Goal: Information Seeking & Learning: Compare options

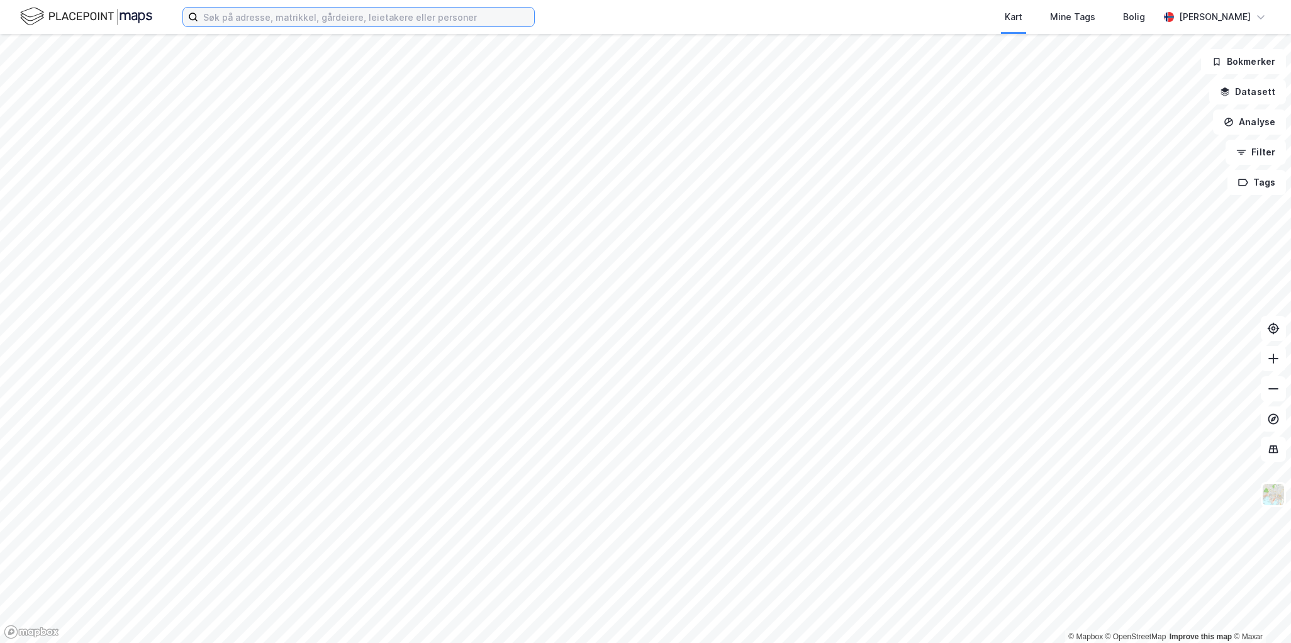
click at [264, 8] on input at bounding box center [366, 17] width 336 height 19
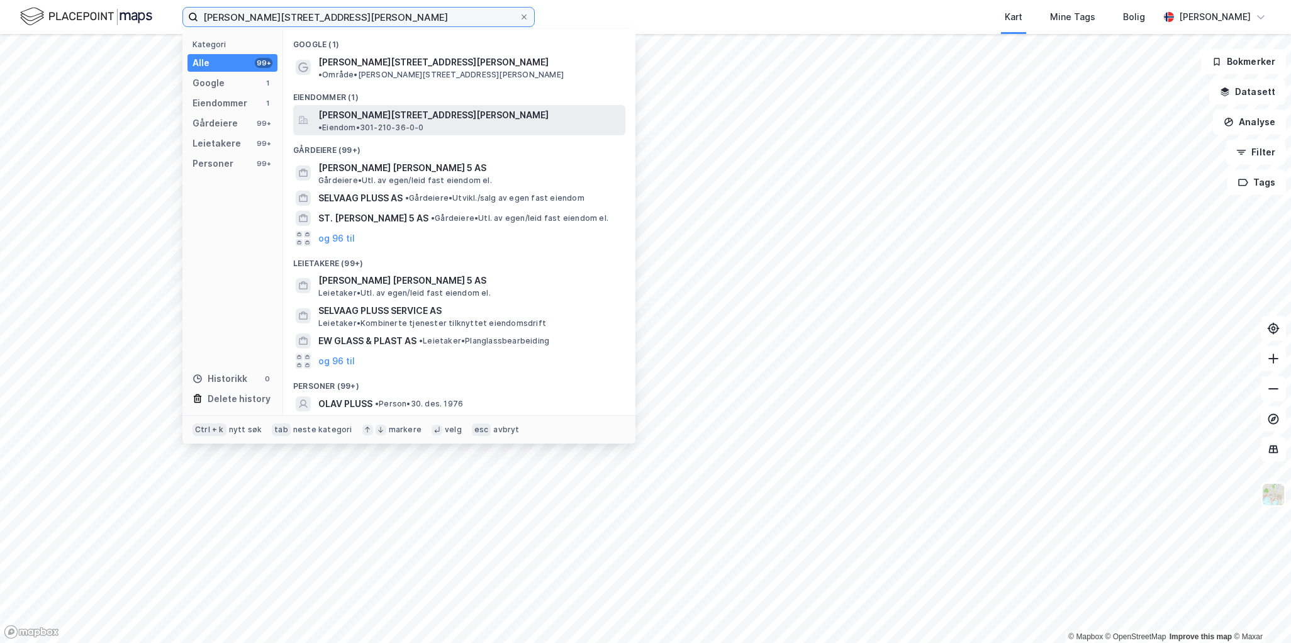
type input "[PERSON_NAME][STREET_ADDRESS][PERSON_NAME]"
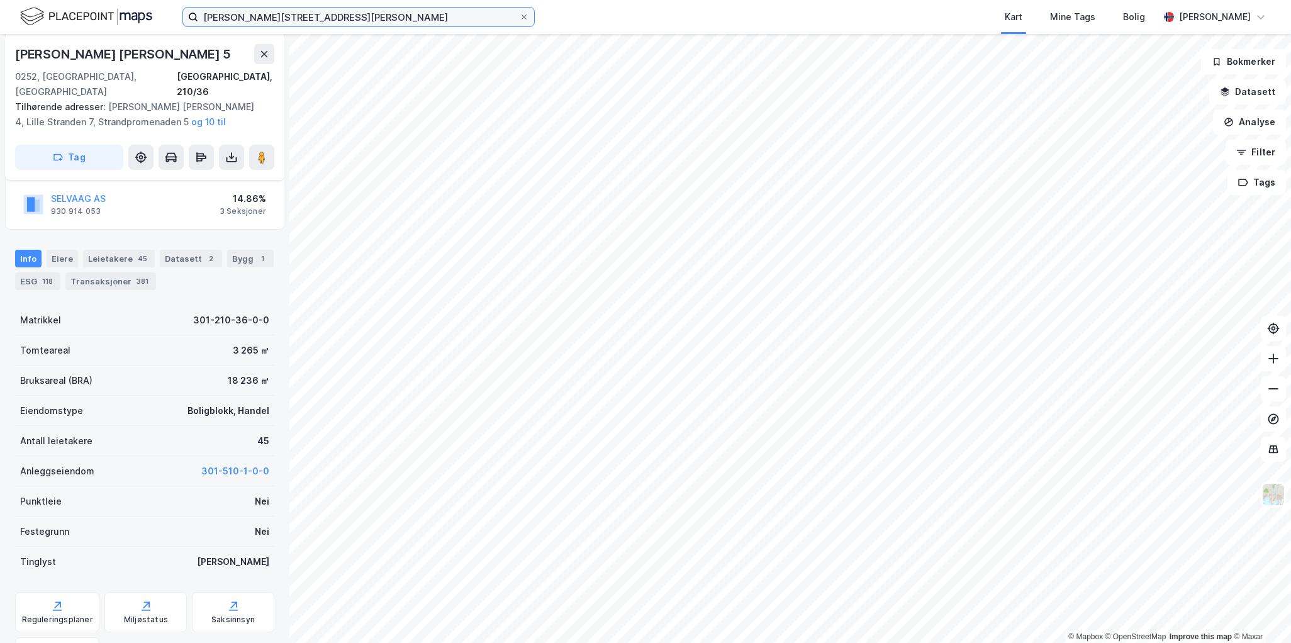
scroll to position [414, 0]
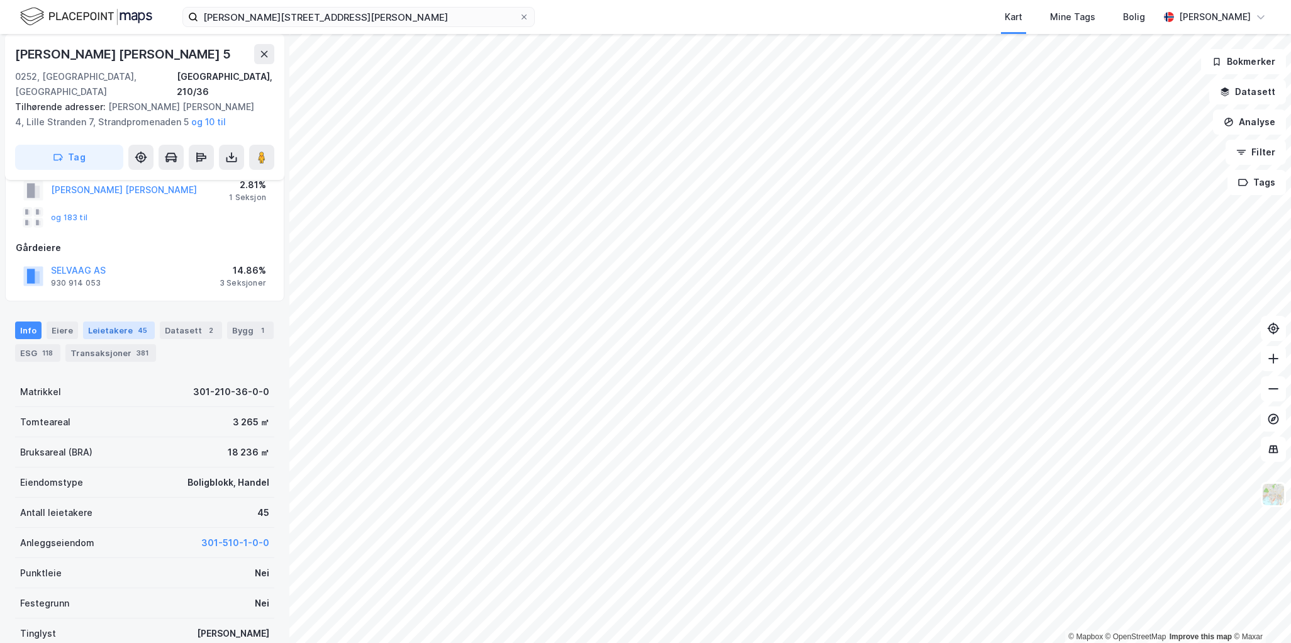
click at [135, 324] on div "45" at bounding box center [142, 330] width 14 height 13
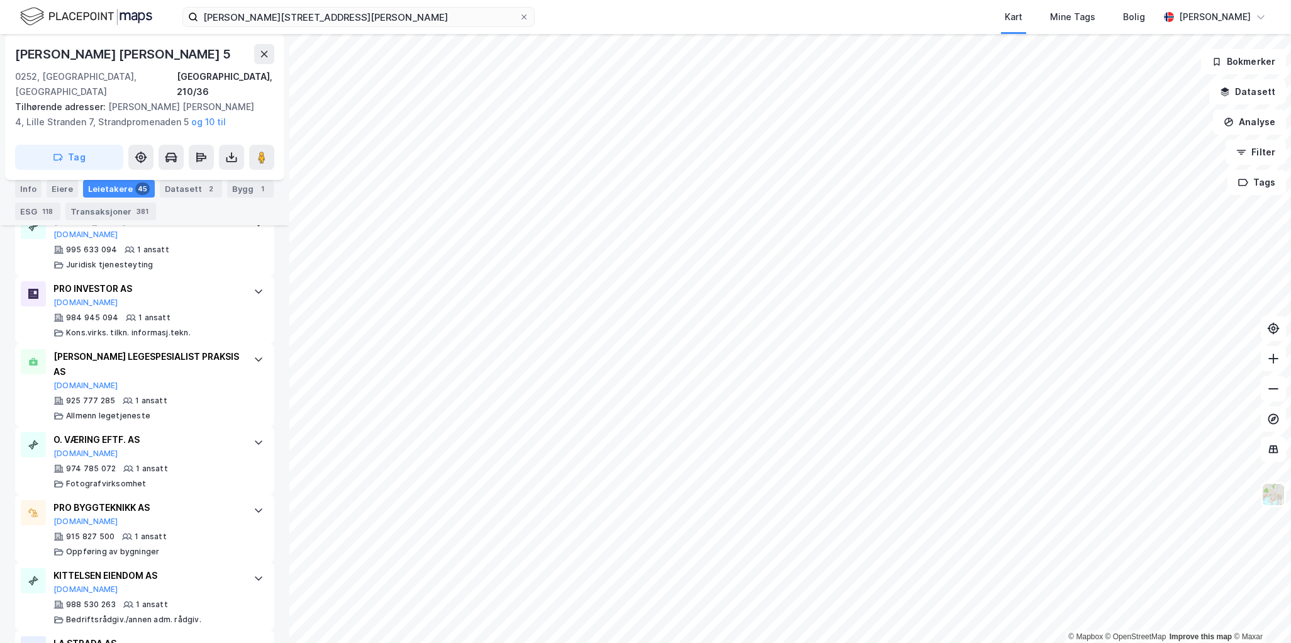
scroll to position [3170, 0]
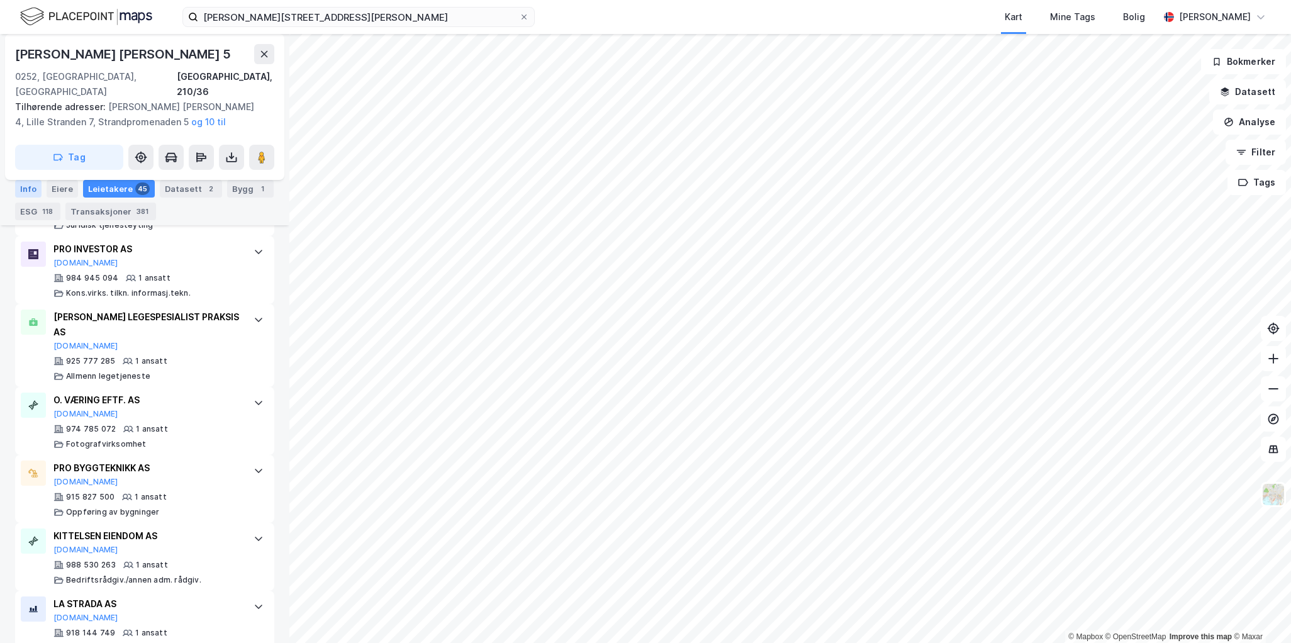
click at [29, 187] on div "Info" at bounding box center [28, 189] width 26 height 18
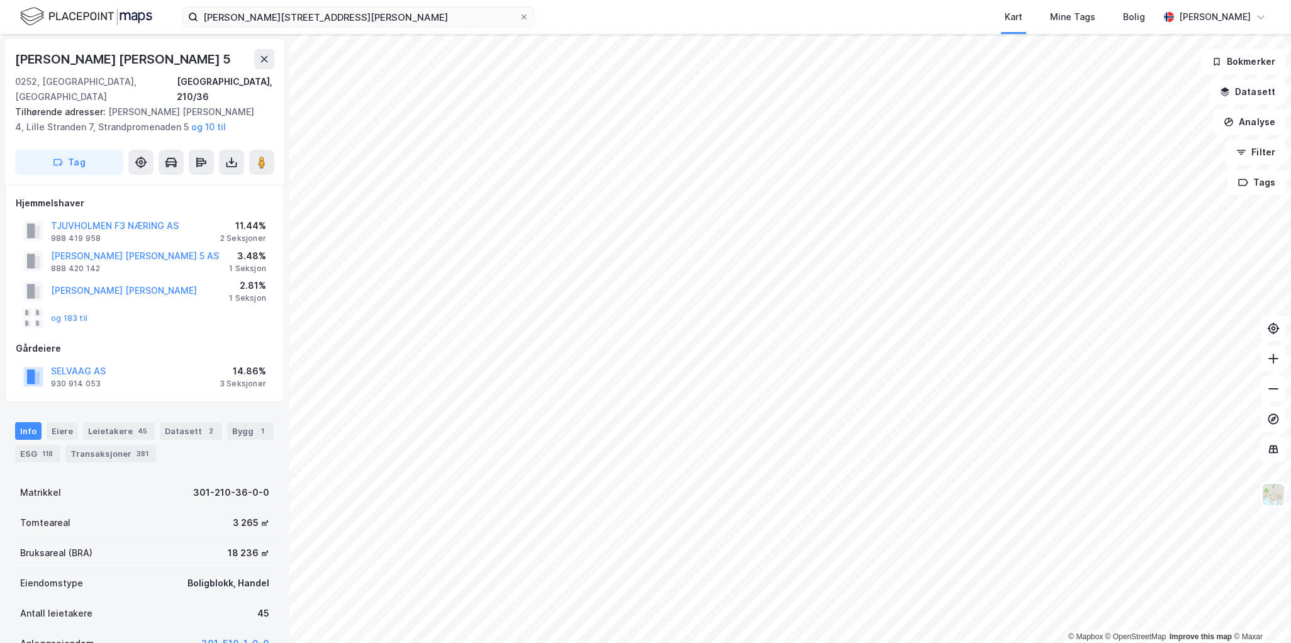
click at [70, 310] on div "og 183 til" at bounding box center [55, 318] width 64 height 20
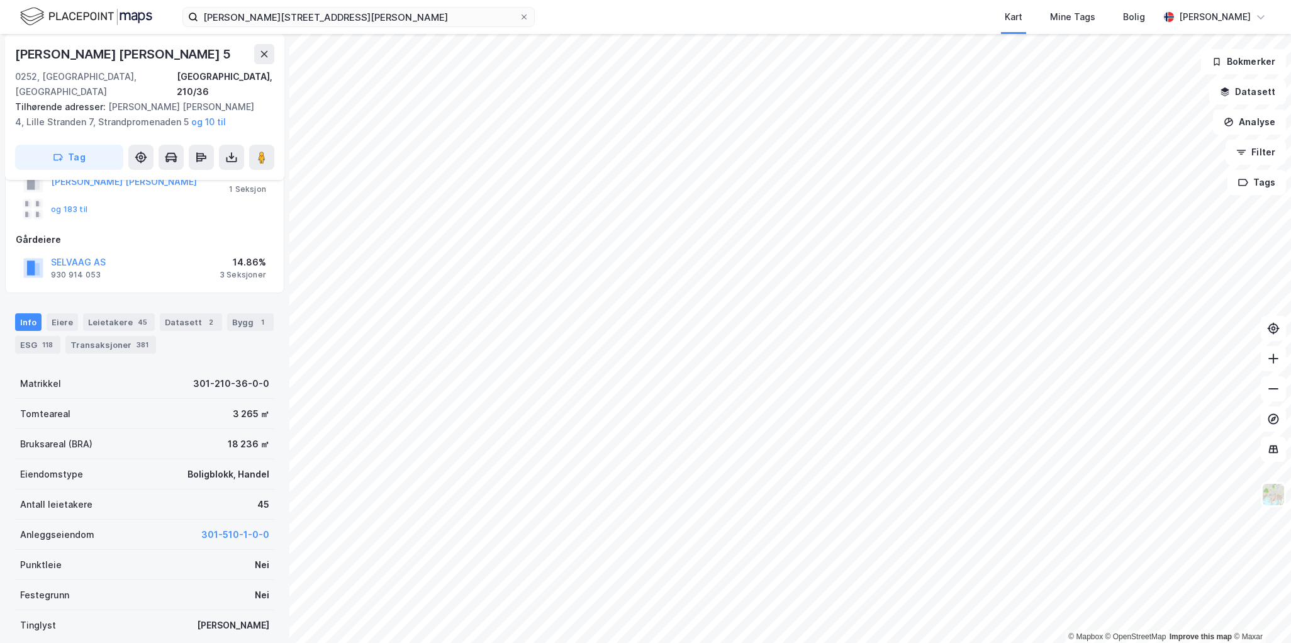
scroll to position [126, 0]
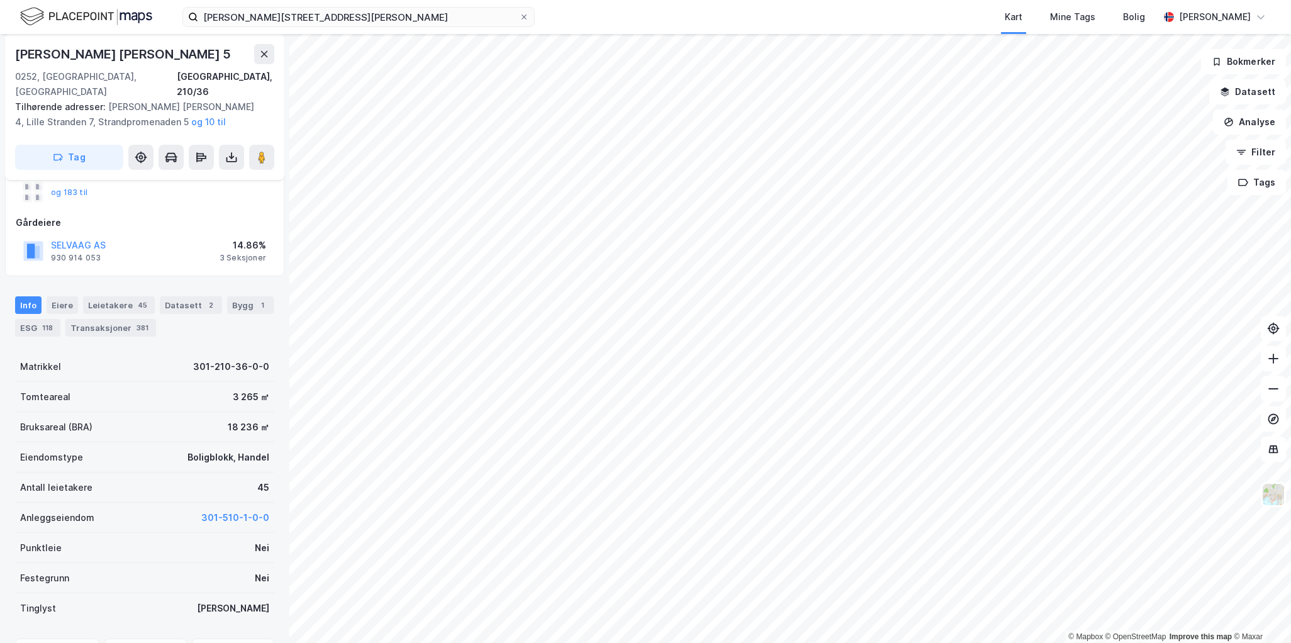
drag, startPoint x: 160, startPoint y: 442, endPoint x: 157, endPoint y: 430, distance: 12.5
click at [157, 442] on div "Eiendomstype Boligblokk, Handel" at bounding box center [144, 457] width 259 height 30
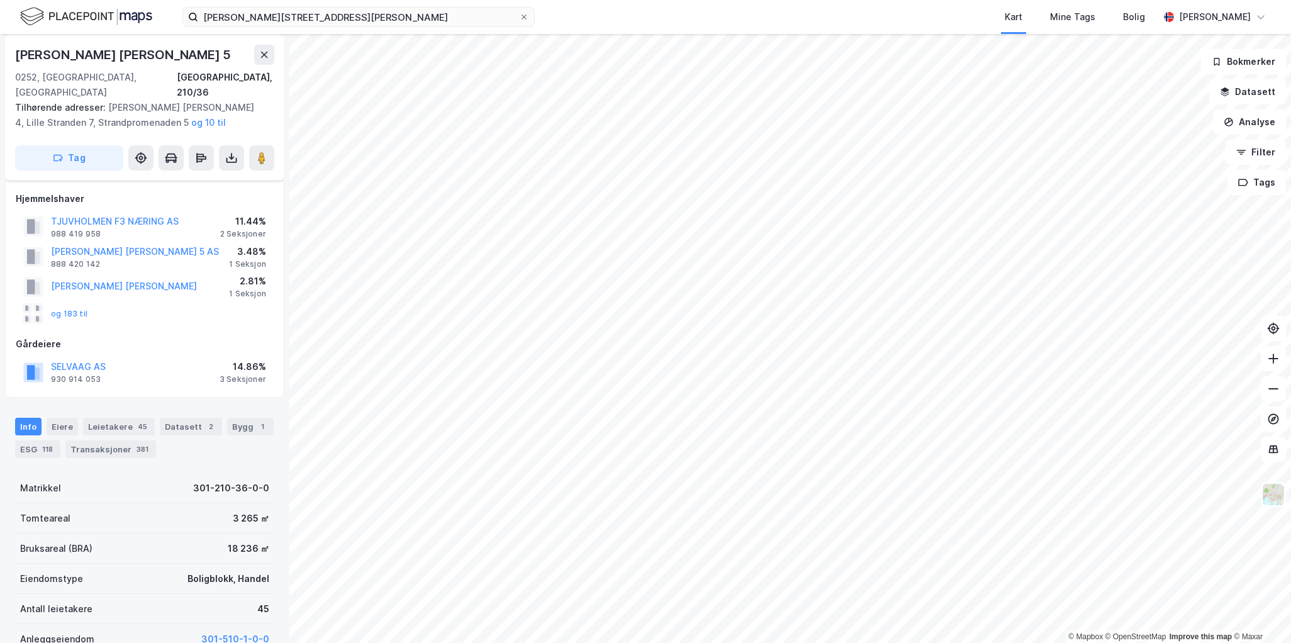
scroll to position [0, 0]
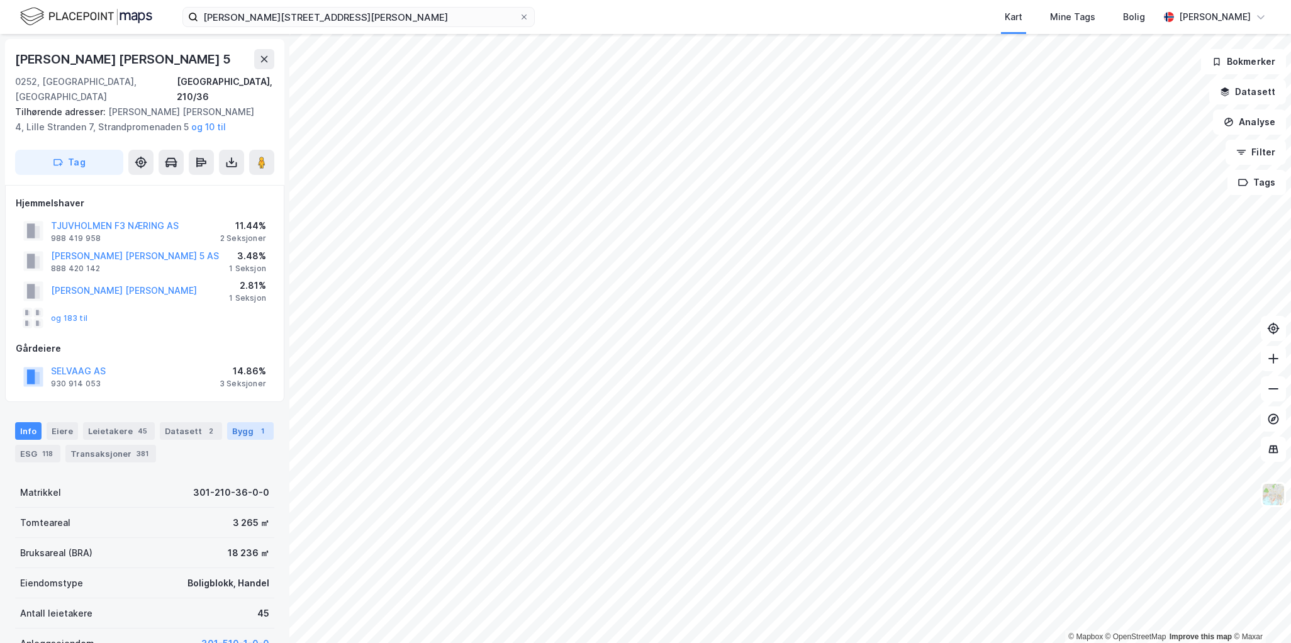
click at [245, 422] on div "Bygg 1" at bounding box center [250, 431] width 47 height 18
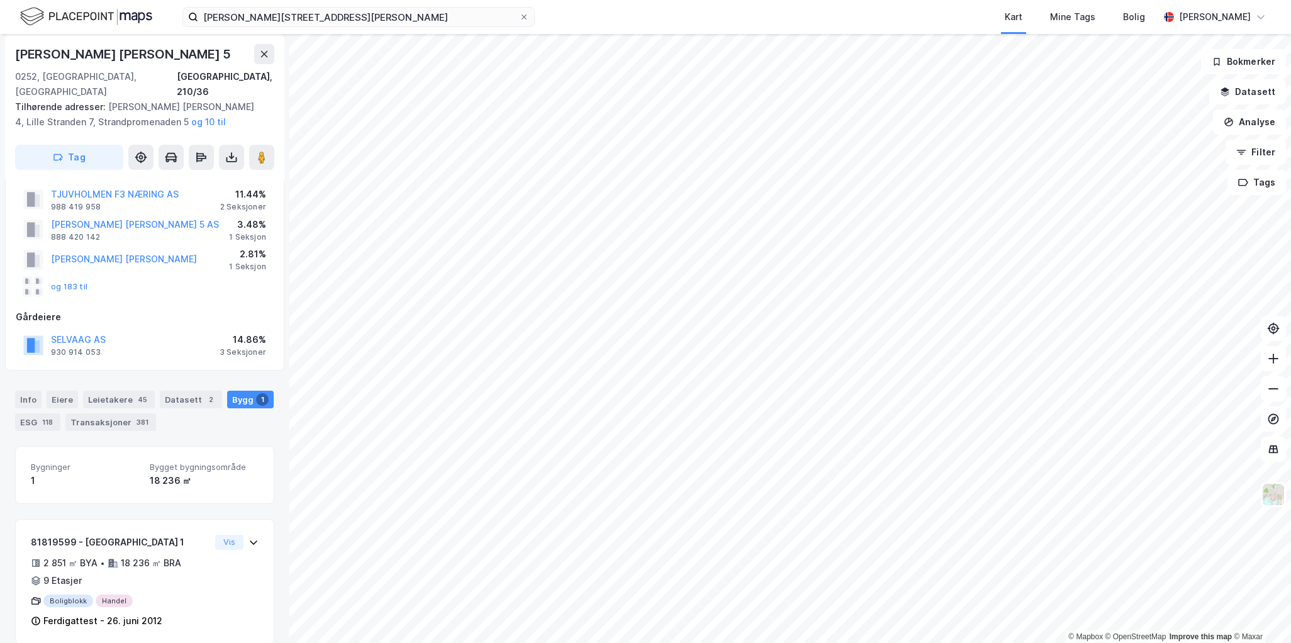
scroll to position [32, 0]
drag, startPoint x: 170, startPoint y: 491, endPoint x: 177, endPoint y: 485, distance: 9.3
click at [171, 491] on div "Bygninger 1 Bygget bygningsområde 18 236 ㎡ 81819599 - [GEOGRAPHIC_DATA] 1 2 851…" at bounding box center [144, 544] width 259 height 198
click at [35, 413] on div "ESG 118" at bounding box center [37, 422] width 45 height 18
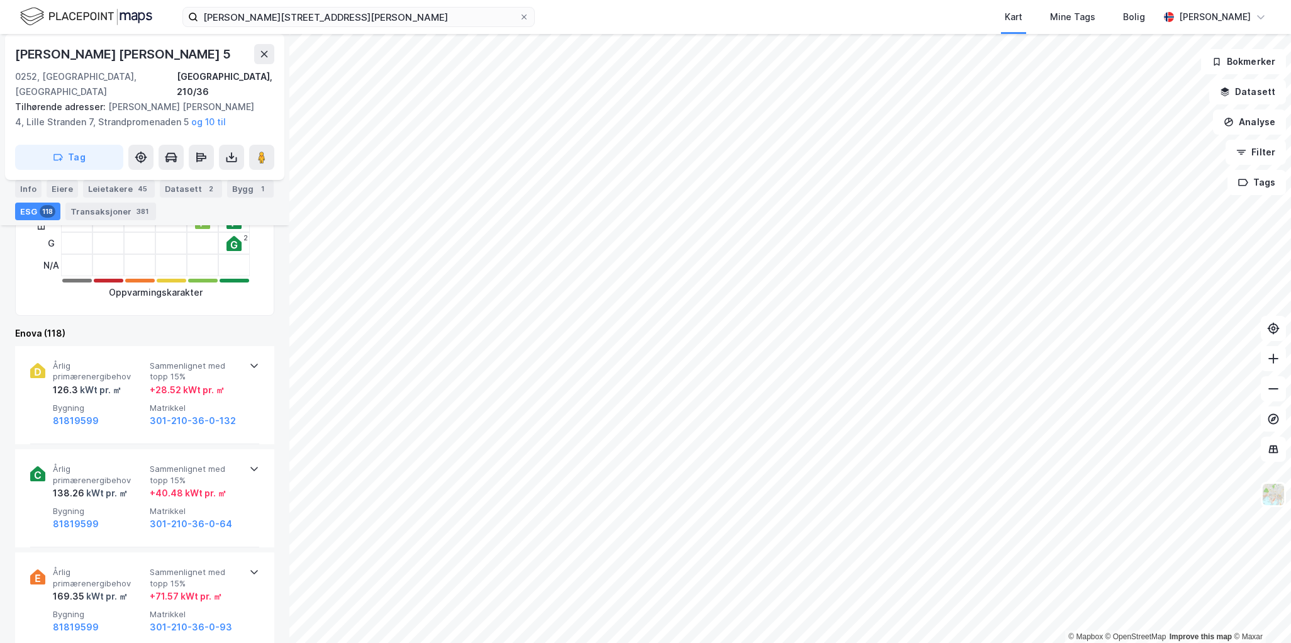
scroll to position [440, 0]
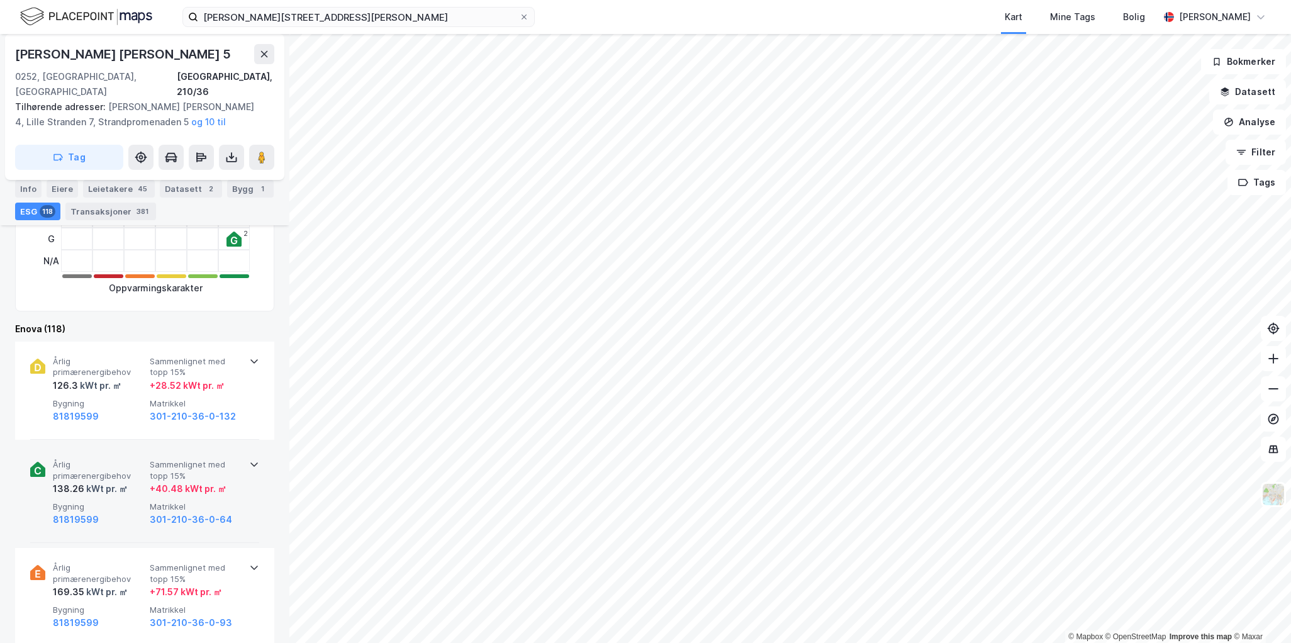
click at [249, 459] on icon at bounding box center [254, 464] width 10 height 10
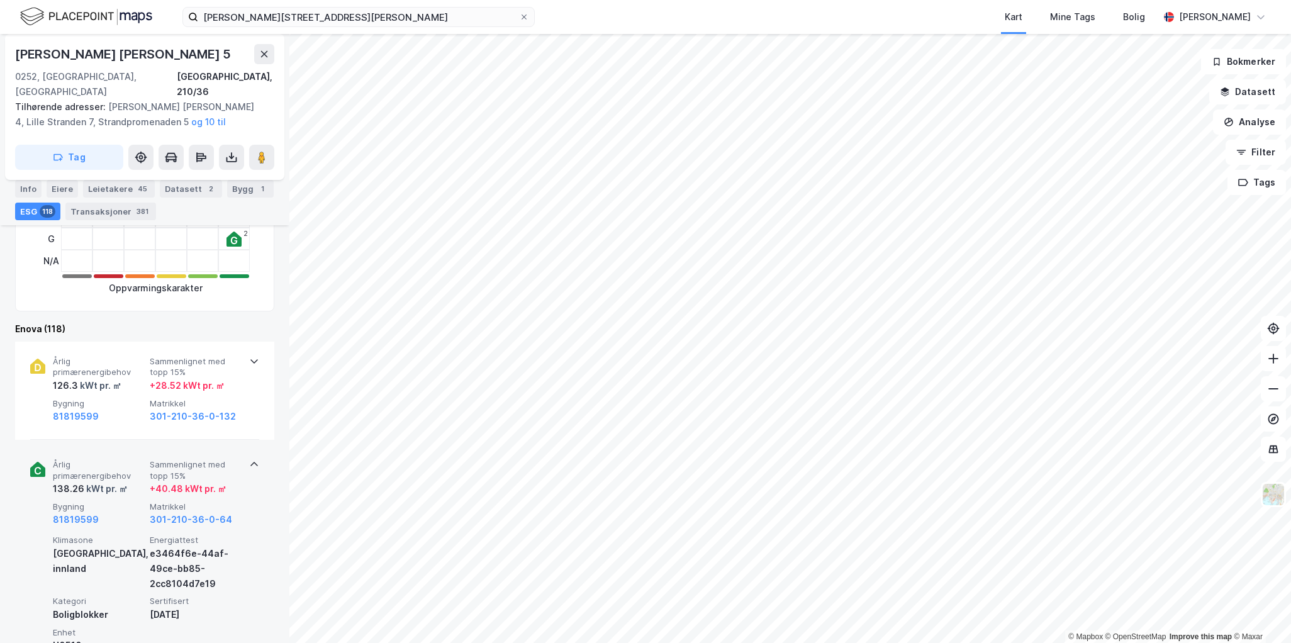
click at [249, 459] on icon at bounding box center [254, 464] width 10 height 10
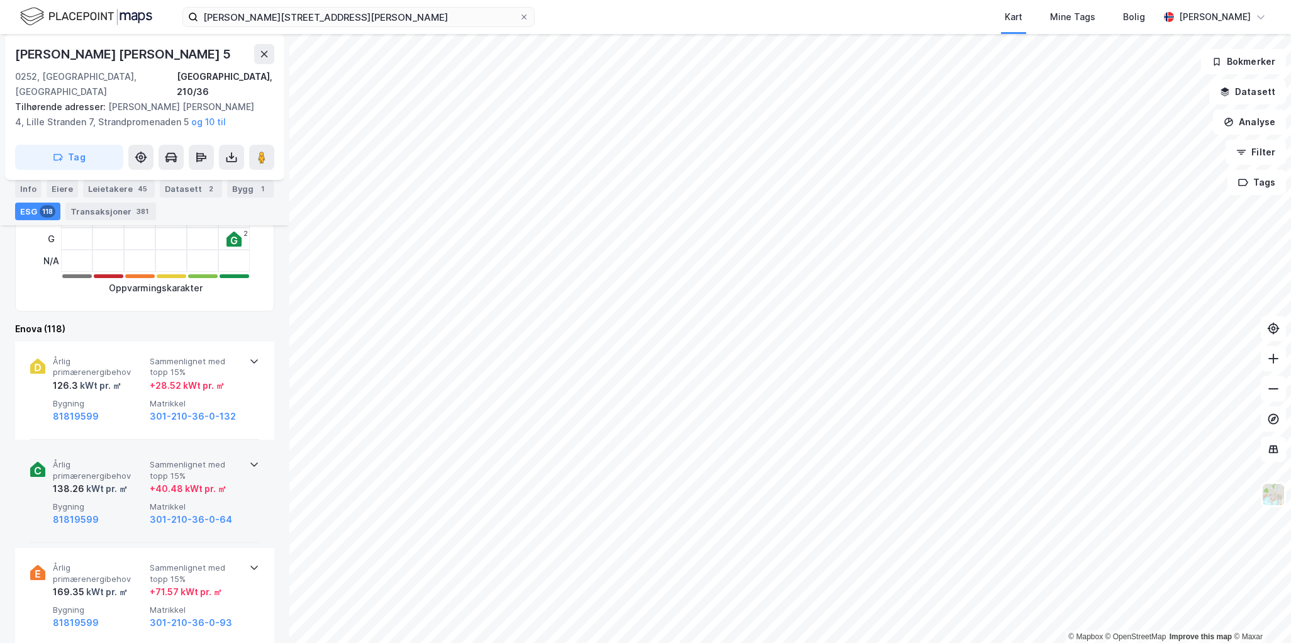
click at [103, 464] on span "Årlig primærenergibehov" at bounding box center [99, 470] width 92 height 22
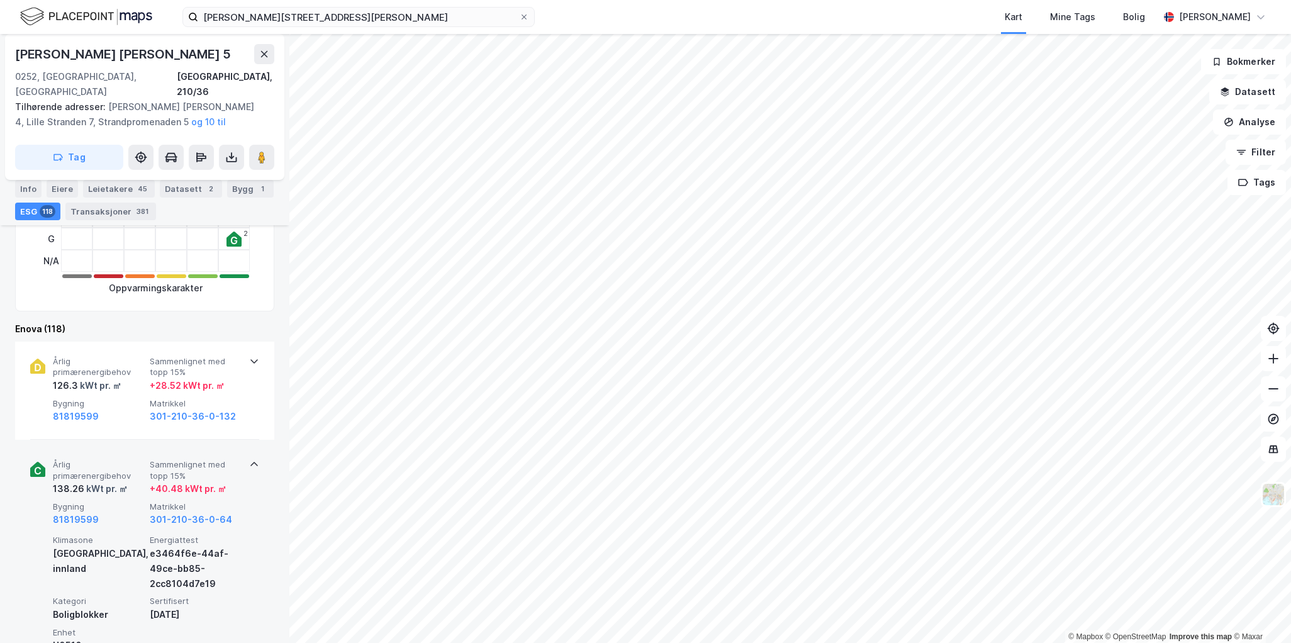
click at [91, 378] on div "Årlig primærenergibehov 126.3 kWt pr. ㎡ Sammenlignet med [PERSON_NAME] 15% + 28…" at bounding box center [147, 390] width 189 height 68
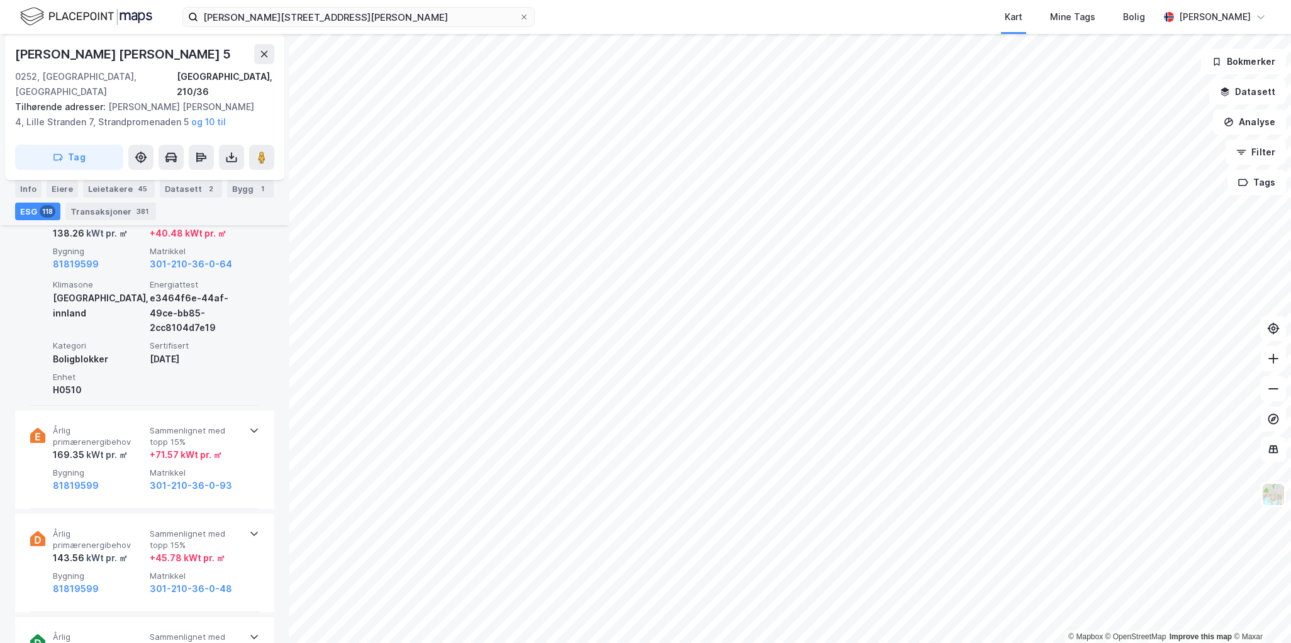
scroll to position [818, 0]
click at [125, 421] on span "Årlig primærenergibehov" at bounding box center [99, 432] width 92 height 22
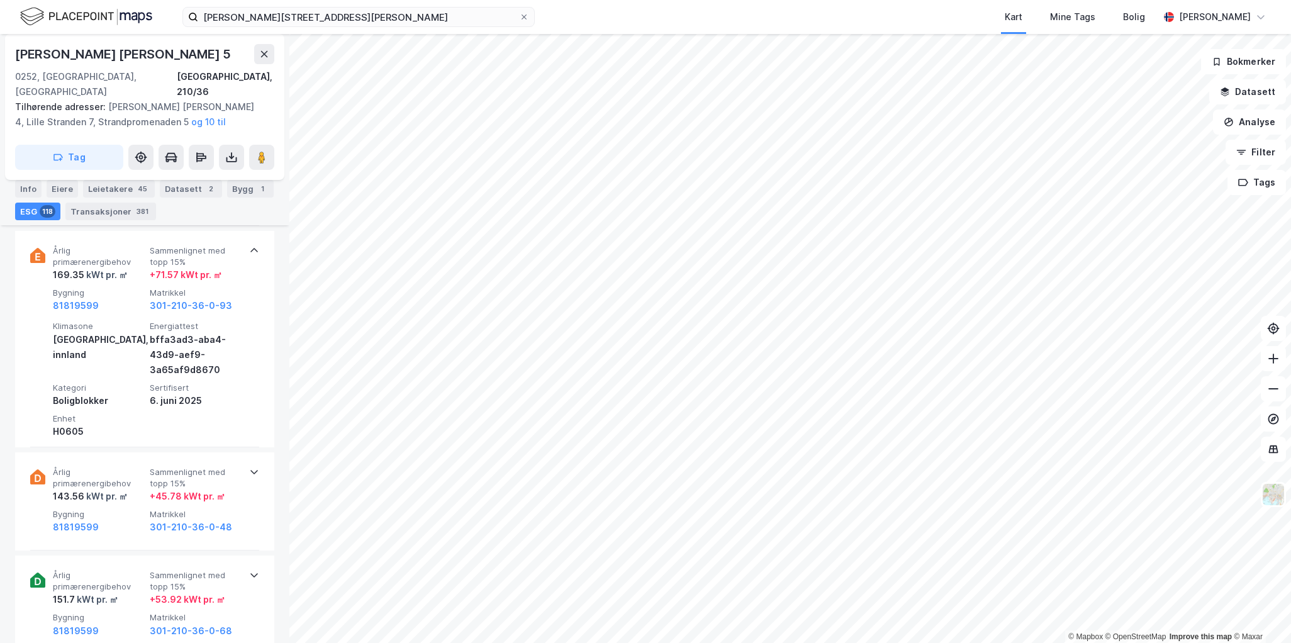
scroll to position [1132, 0]
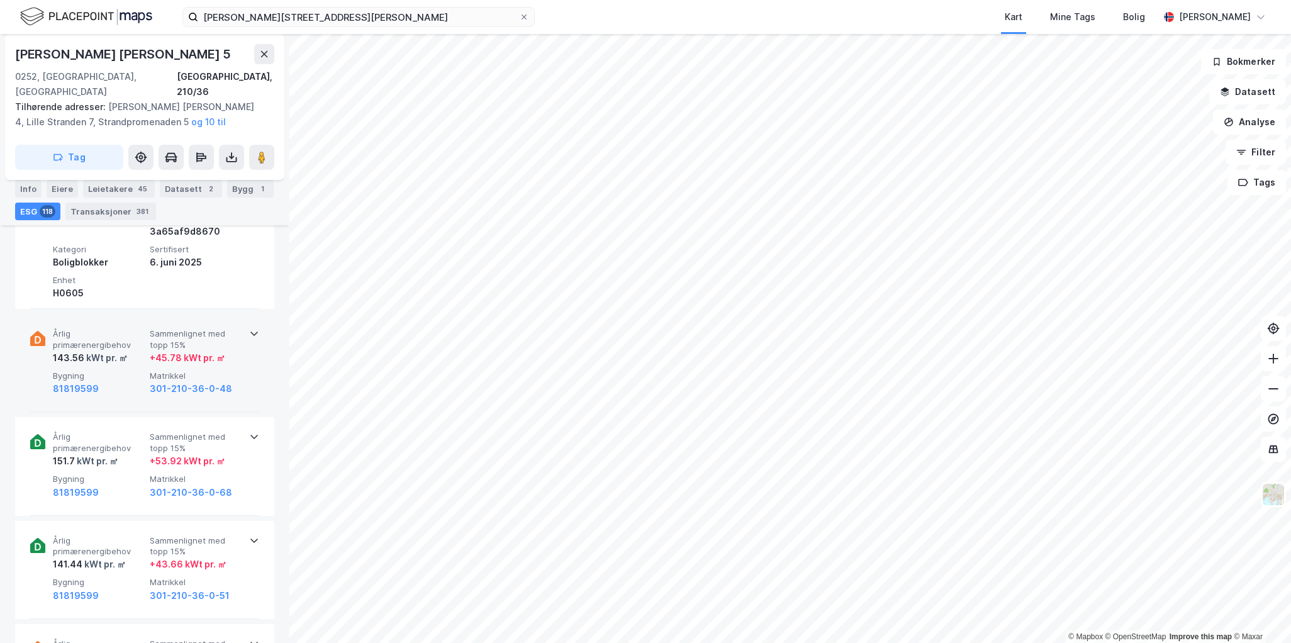
click at [104, 380] on div "Årlig primærenergibehov 143.56 kWt pr. ㎡ Sammenlignet med [PERSON_NAME] 15% + 4…" at bounding box center [144, 363] width 229 height 98
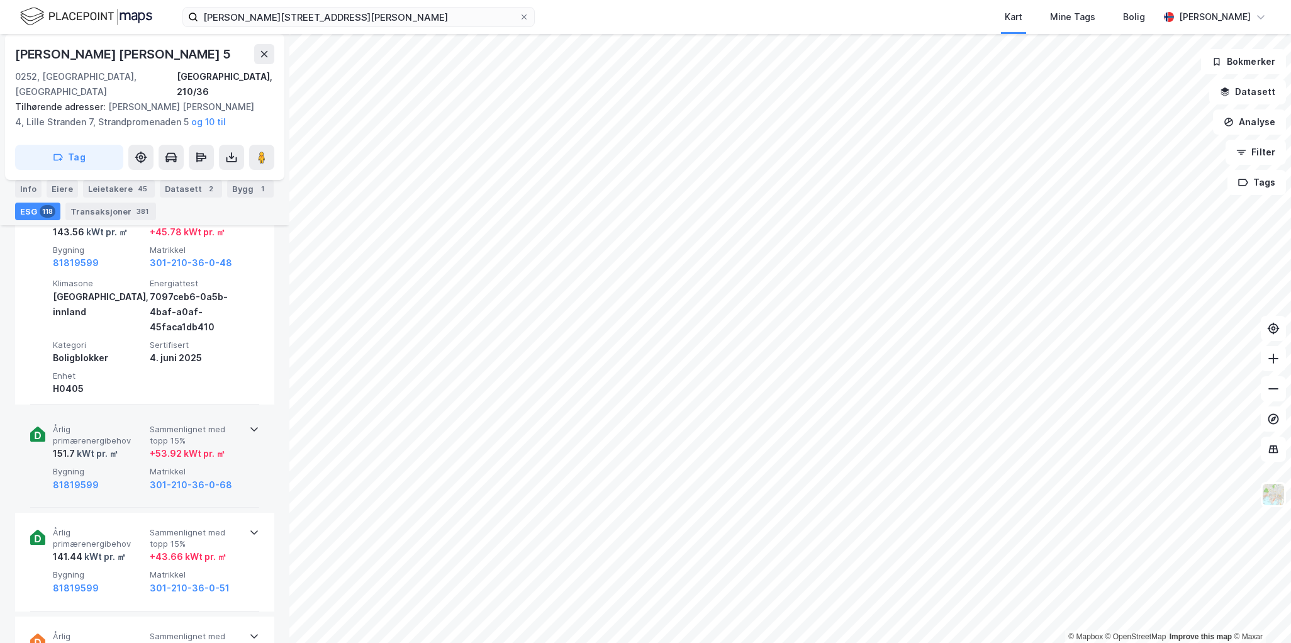
click at [133, 427] on span "Årlig primærenergibehov" at bounding box center [99, 435] width 92 height 22
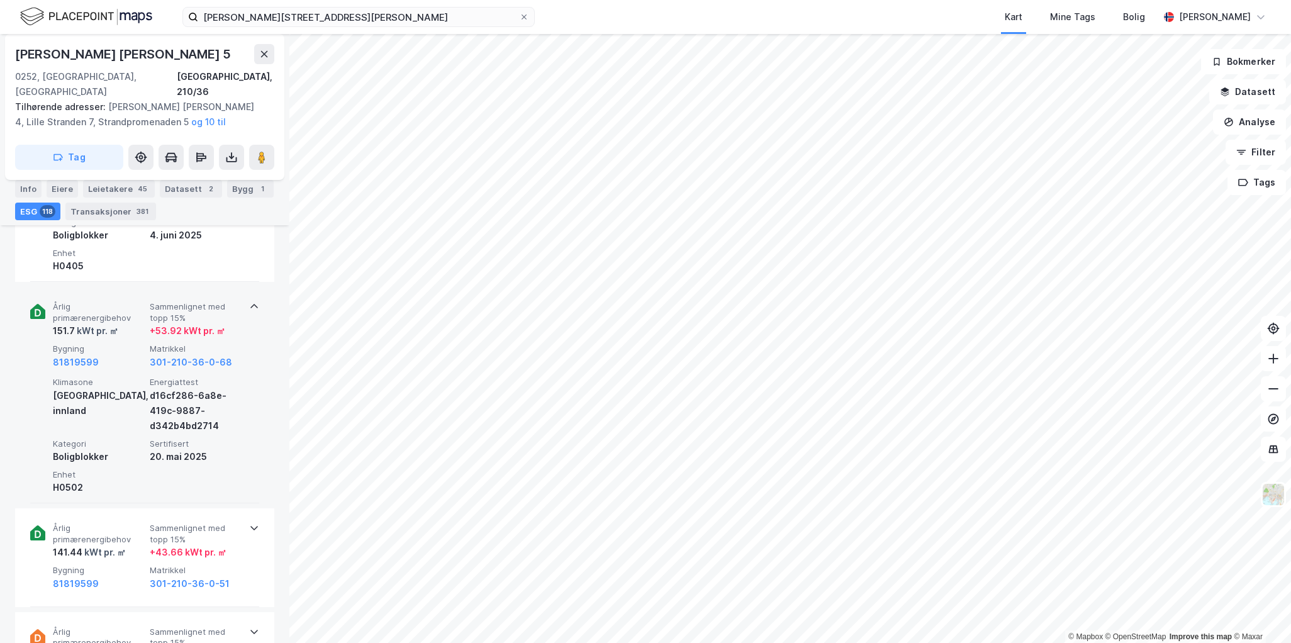
scroll to position [1446, 0]
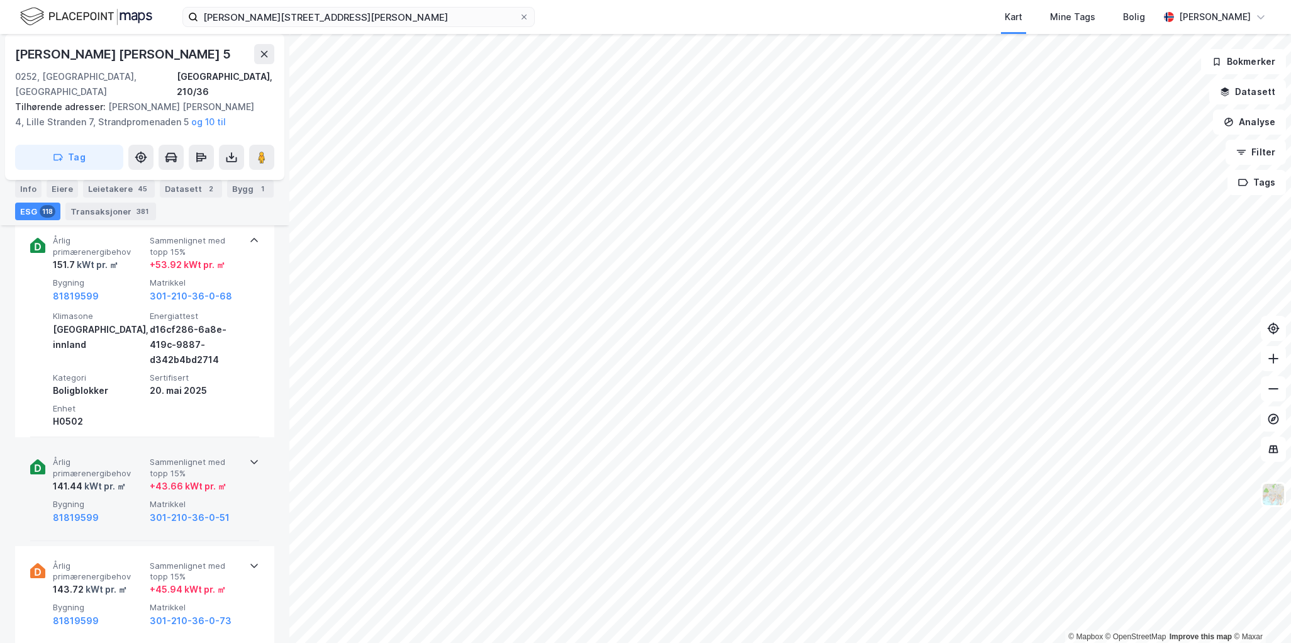
click at [195, 514] on div "Årlig primærenergibehov 141.44 kWt pr. ㎡ Sammenlignet med [PERSON_NAME] 15% + 4…" at bounding box center [144, 491] width 229 height 98
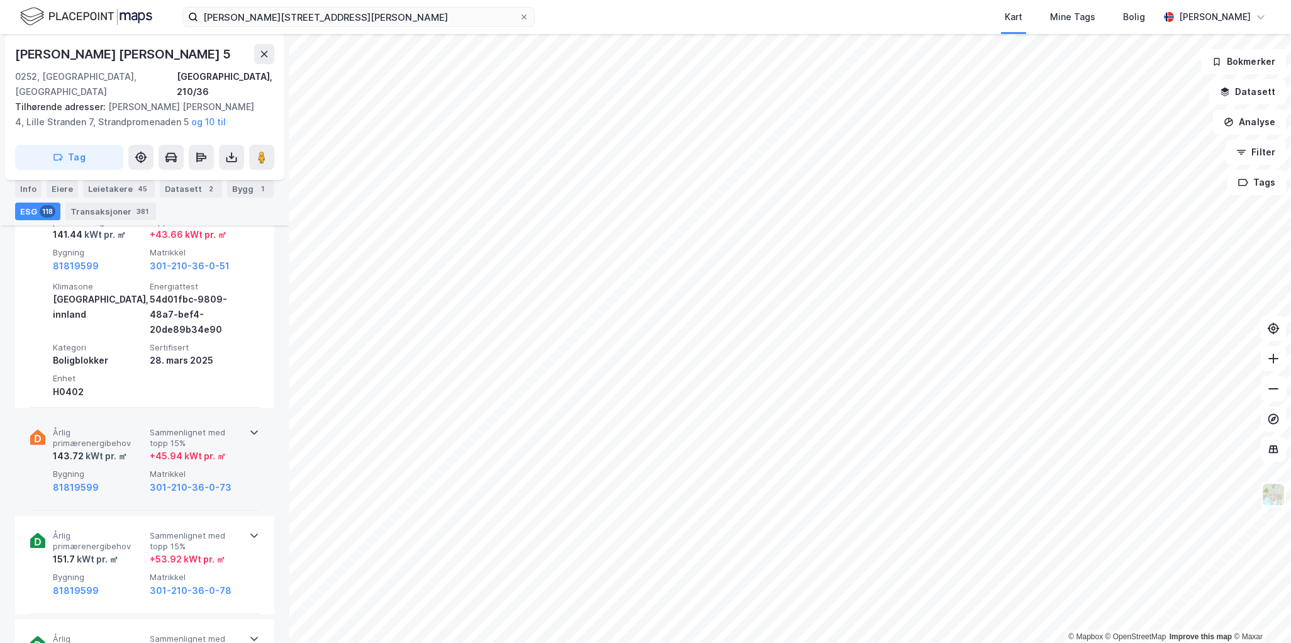
click at [167, 481] on div "Årlig primærenergibehov 143.72 kWt pr. ㎡ Sammenlignet med [PERSON_NAME] 15% + 4…" at bounding box center [144, 462] width 229 height 98
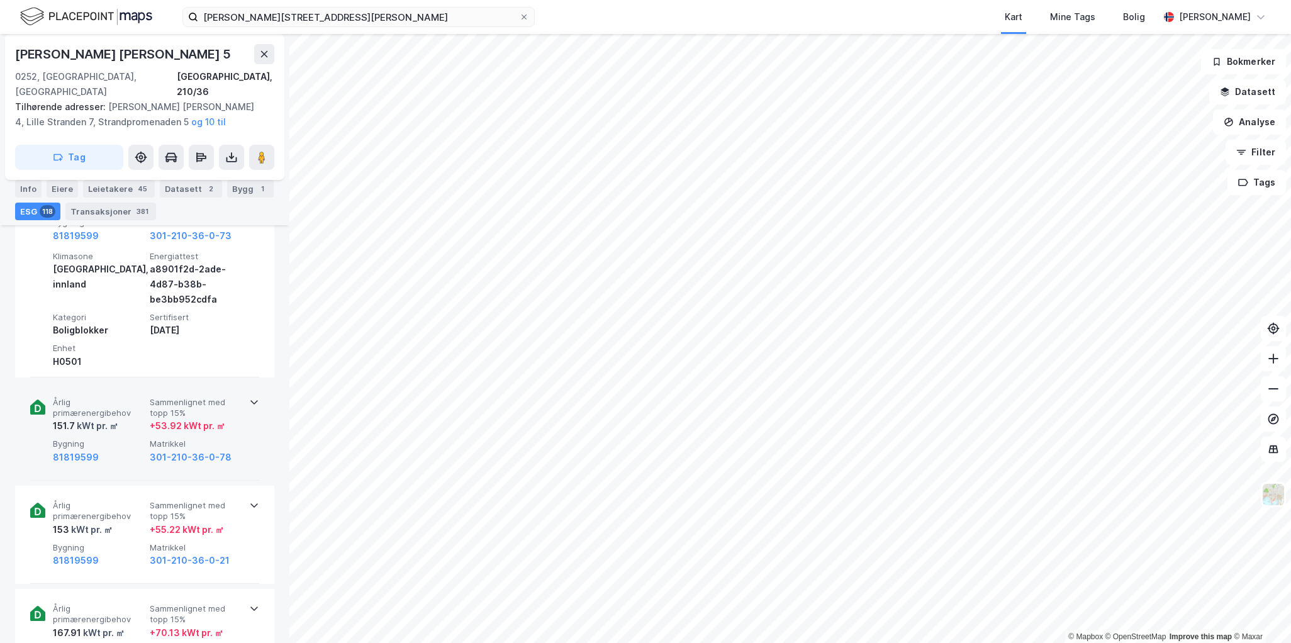
click at [136, 451] on div "Årlig primærenergibehov 151.7 kWt pr. ㎡ Sammenlignet med [PERSON_NAME] 15% + 53…" at bounding box center [144, 431] width 229 height 98
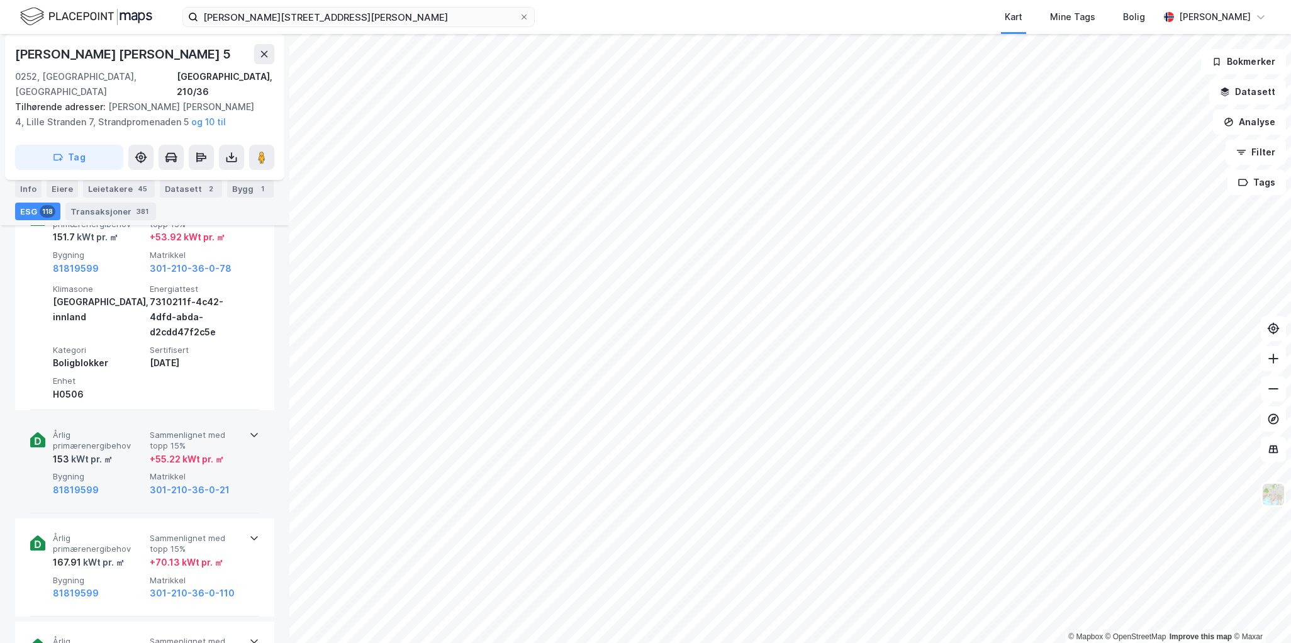
click at [136, 451] on div "Årlig primærenergibehov 153 kWt pr. ㎡ Sammenlignet med [PERSON_NAME] 15% + 55.2…" at bounding box center [147, 464] width 189 height 68
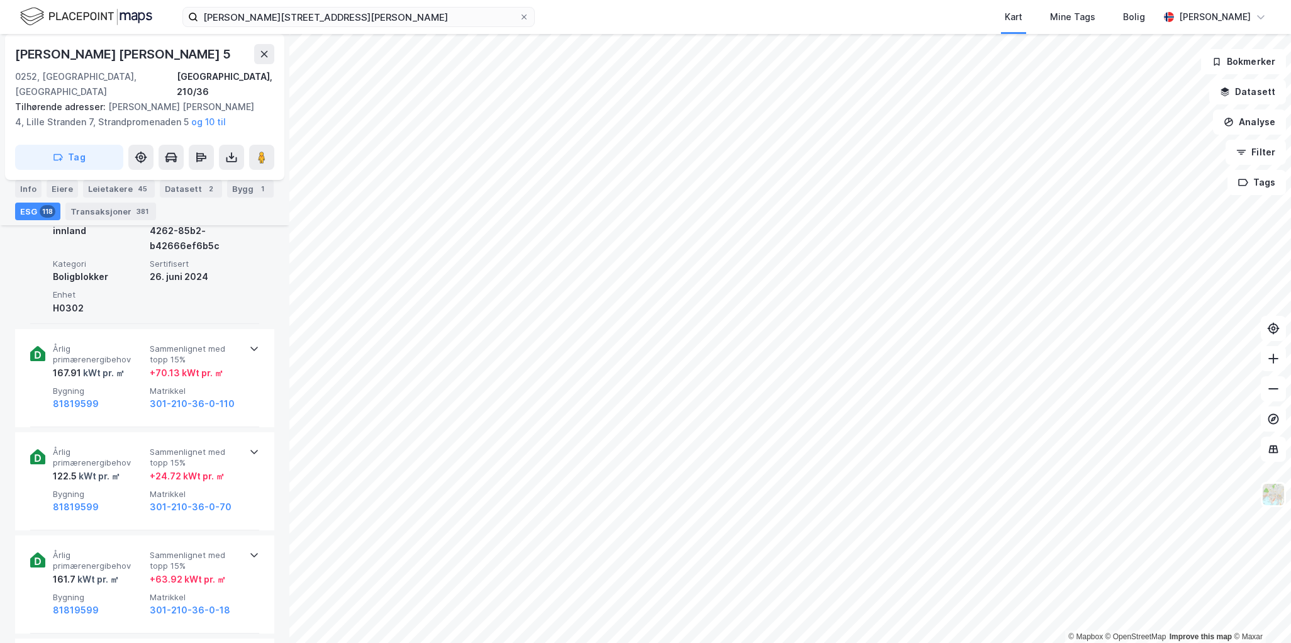
scroll to position [2453, 0]
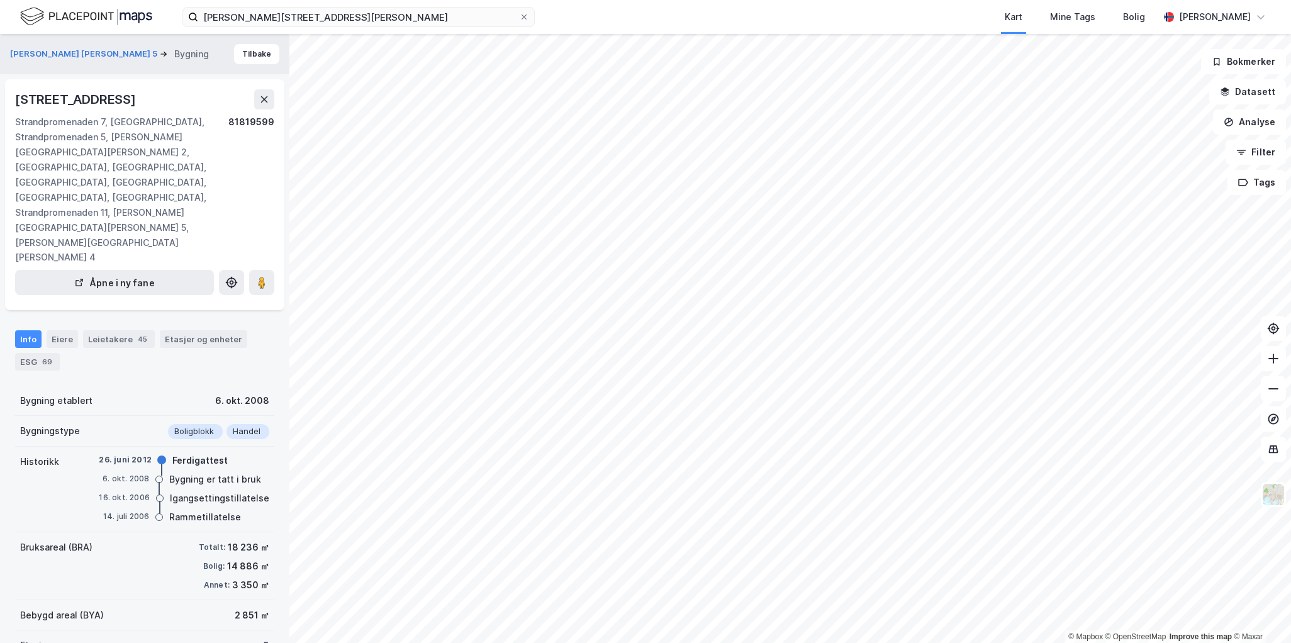
scroll to position [53, 0]
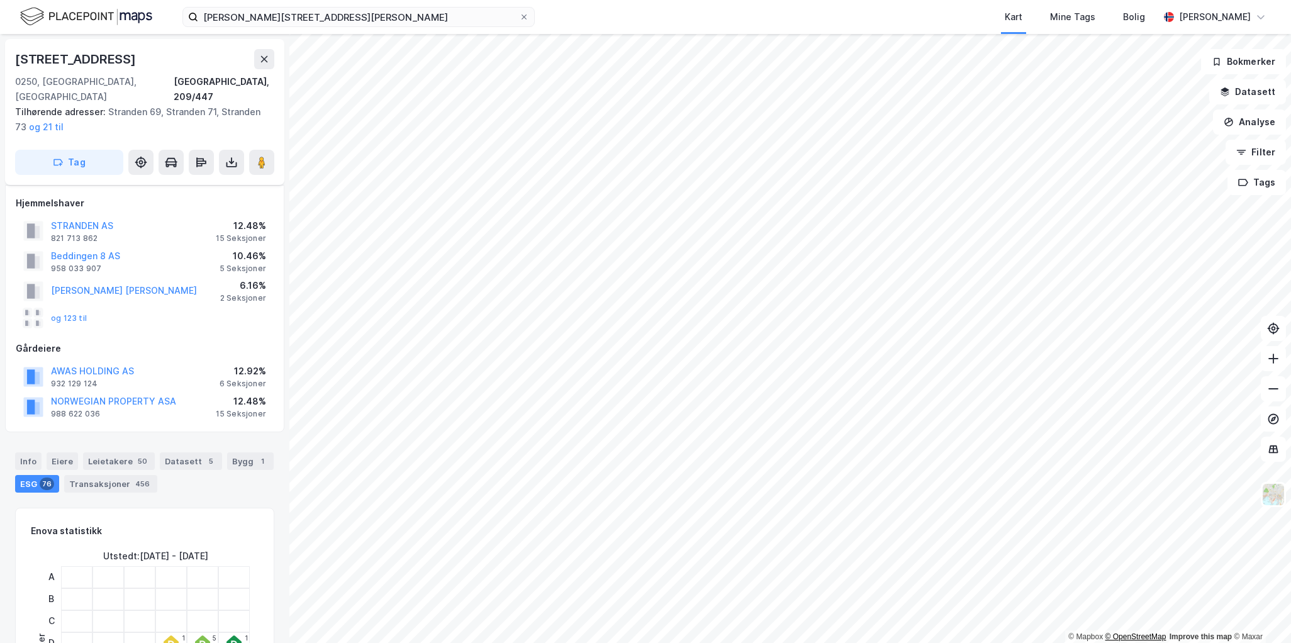
scroll to position [53, 0]
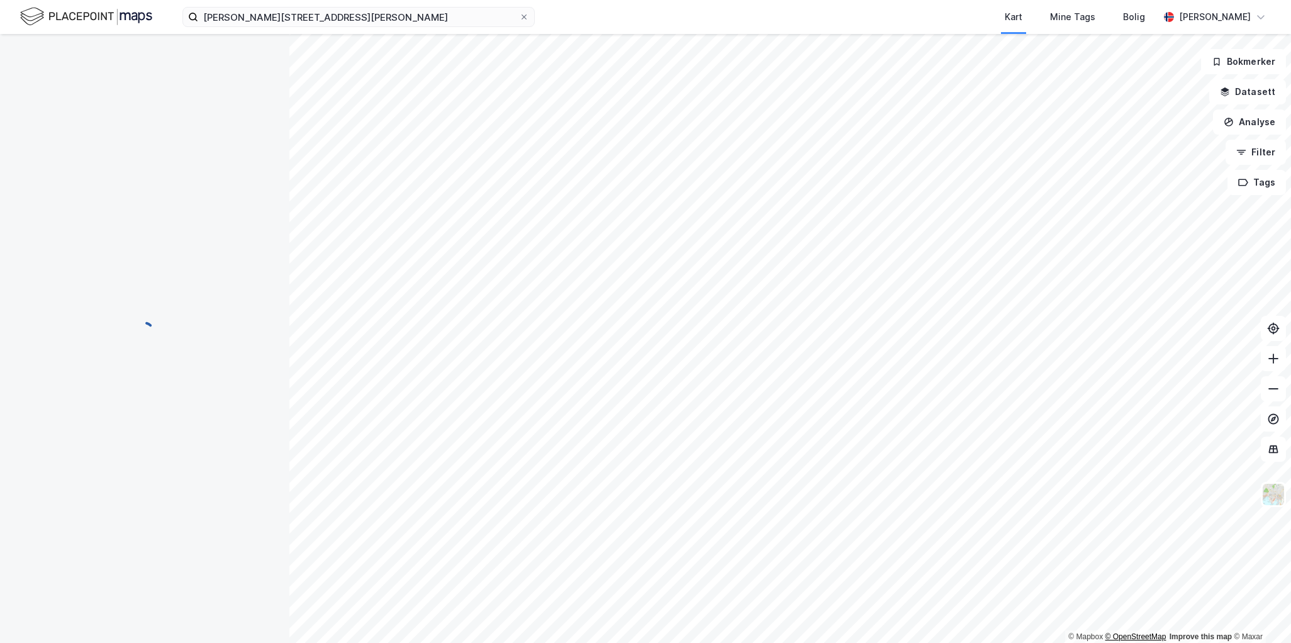
scroll to position [53, 0]
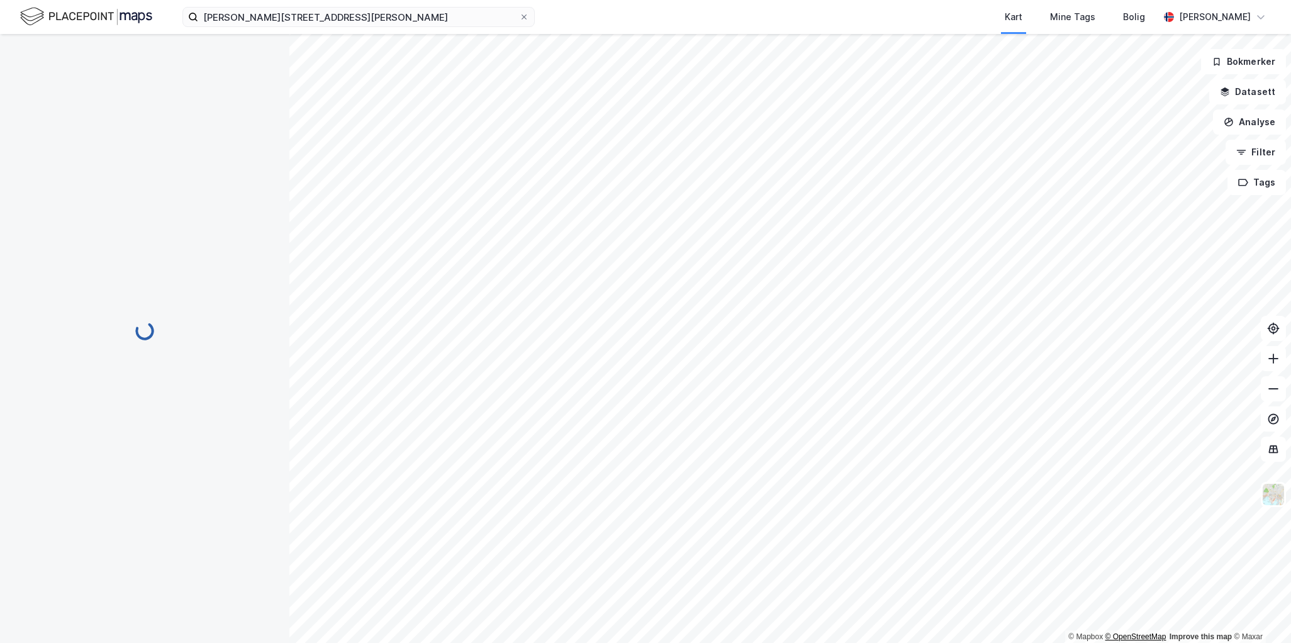
scroll to position [53, 0]
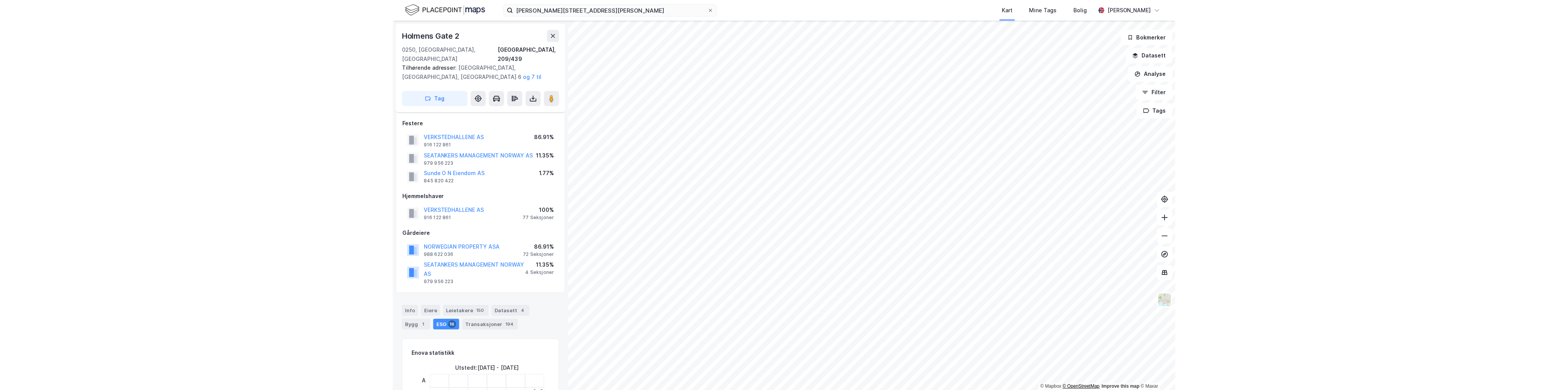
scroll to position [32, 0]
